Goal: Navigation & Orientation: Go to known website

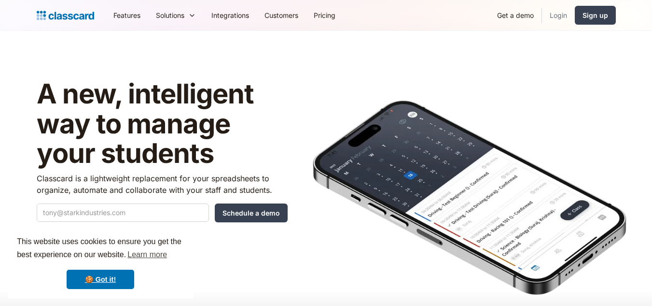
click at [563, 10] on link "Login" at bounding box center [558, 15] width 33 height 22
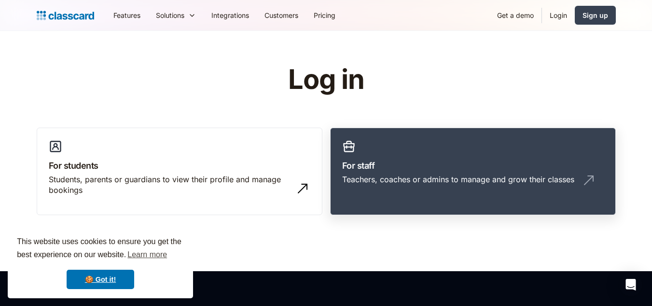
click at [428, 161] on h3 "For staff" at bounding box center [473, 165] width 262 height 13
